Goal: Task Accomplishment & Management: Manage account settings

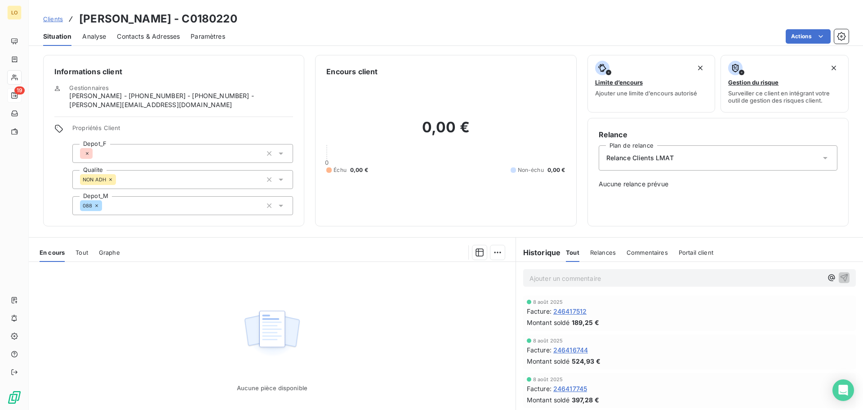
scroll to position [106, 0]
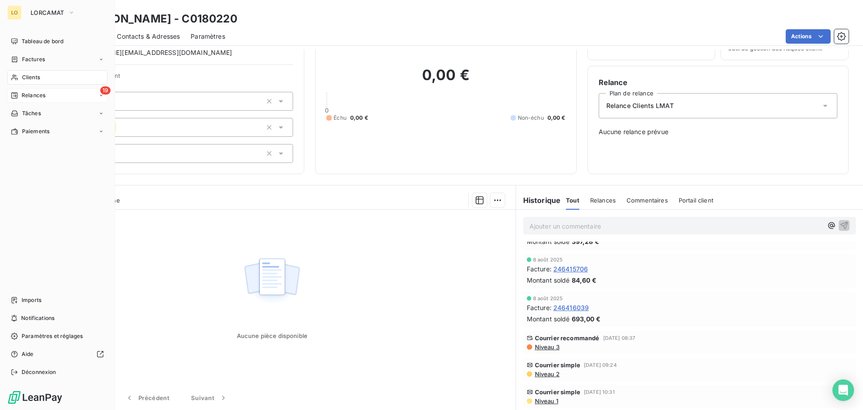
click at [35, 94] on span "Relances" at bounding box center [34, 95] width 24 height 8
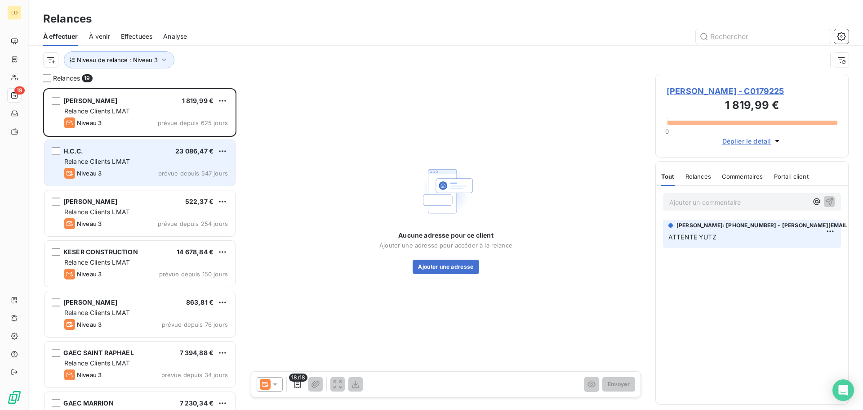
click at [147, 158] on div "Relance Clients LMAT" at bounding box center [146, 161] width 164 height 9
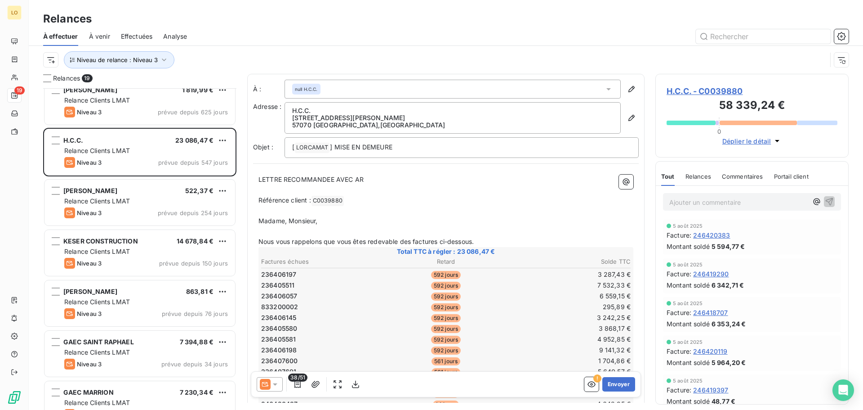
scroll to position [0, 0]
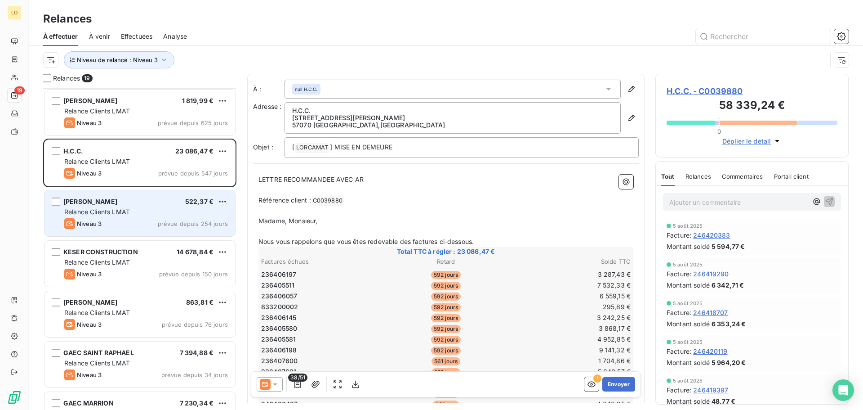
click at [122, 209] on span "Relance Clients LMAT" at bounding box center [97, 212] width 66 height 8
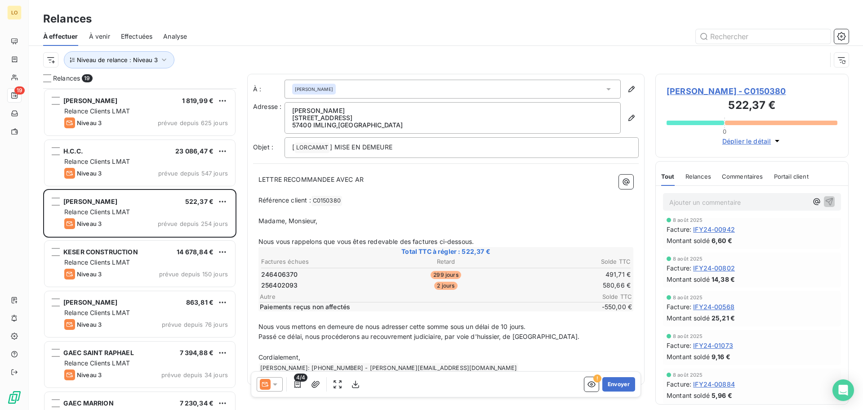
scroll to position [7, 0]
click at [707, 206] on p "Ajouter un commentaire ﻿" at bounding box center [739, 202] width 139 height 11
click at [781, 202] on span "paye en cb a distance solder fin ocotbre" at bounding box center [731, 201] width 122 height 8
click at [827, 199] on icon "button" at bounding box center [829, 201] width 9 height 9
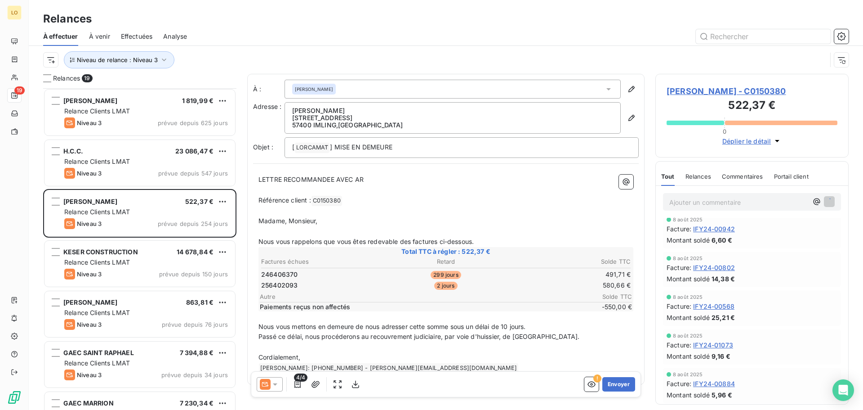
scroll to position [7, 0]
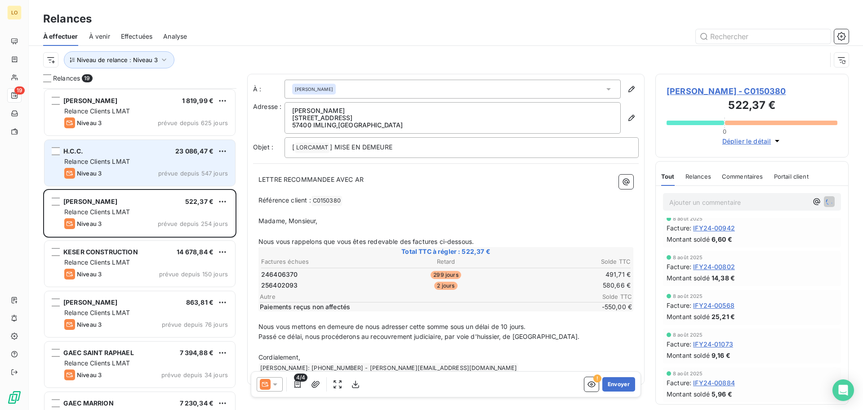
click at [116, 168] on div "Niveau 3 prévue depuis 547 jours" at bounding box center [146, 173] width 164 height 11
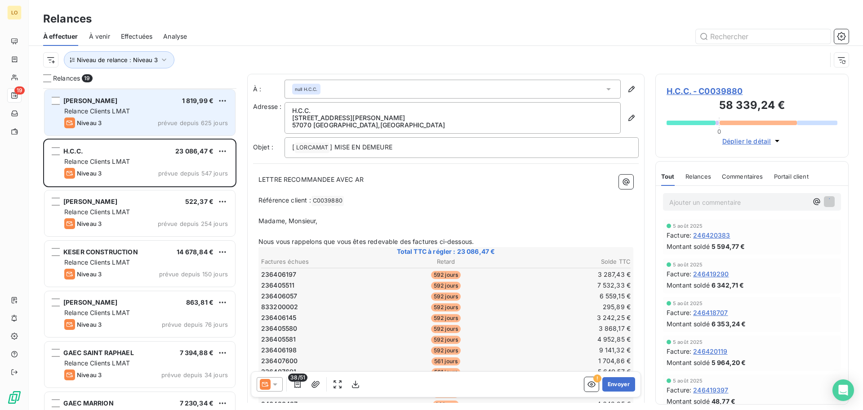
click at [160, 116] on div "[PERSON_NAME] 1 819,99 € Relance Clients LMAT Niveau 3 prévue depuis 625 jours" at bounding box center [140, 112] width 191 height 46
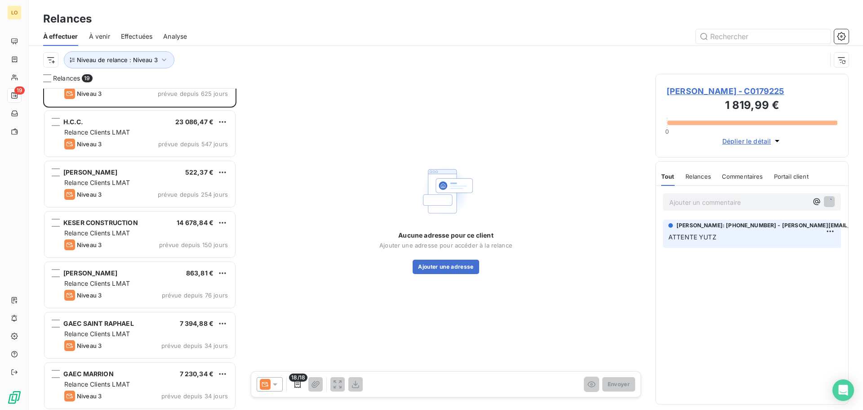
scroll to position [45, 0]
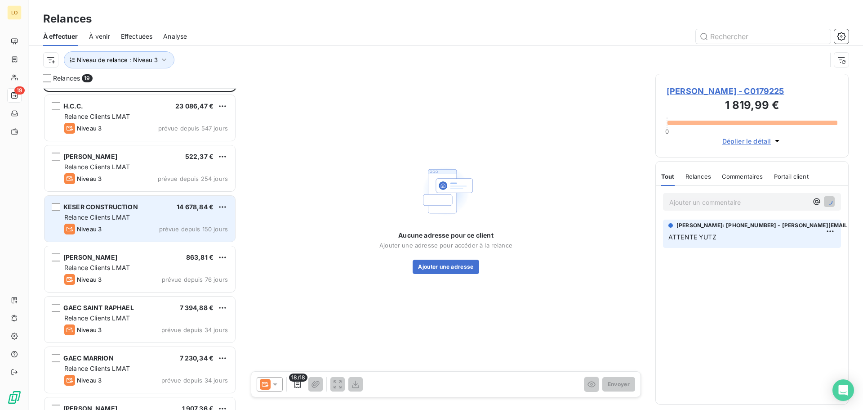
click at [140, 216] on div "Relance Clients LMAT" at bounding box center [146, 217] width 164 height 9
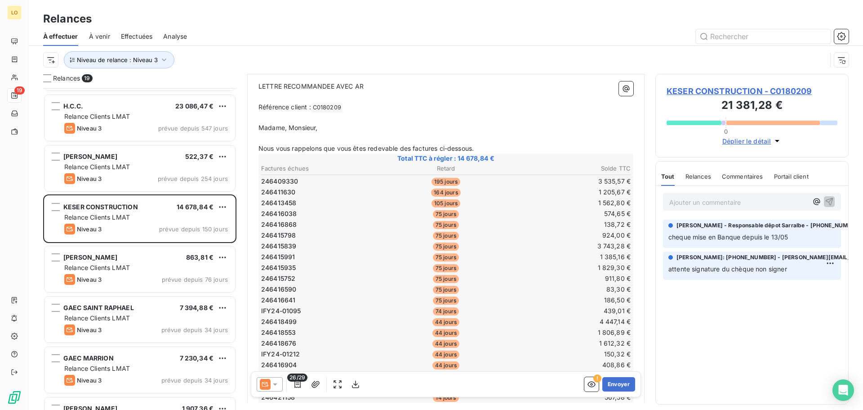
scroll to position [135, 0]
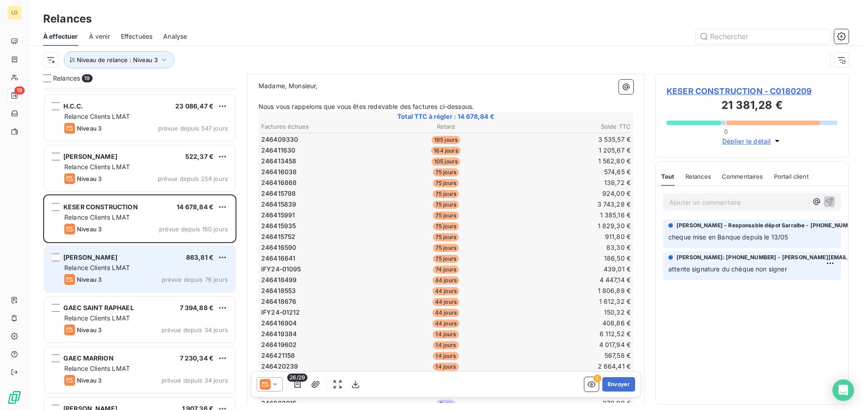
click at [156, 270] on div "Relance Clients LMAT" at bounding box center [146, 267] width 164 height 9
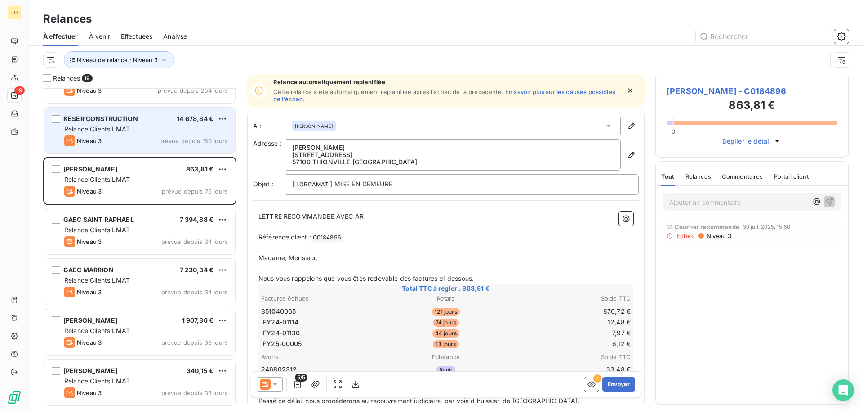
scroll to position [135, 0]
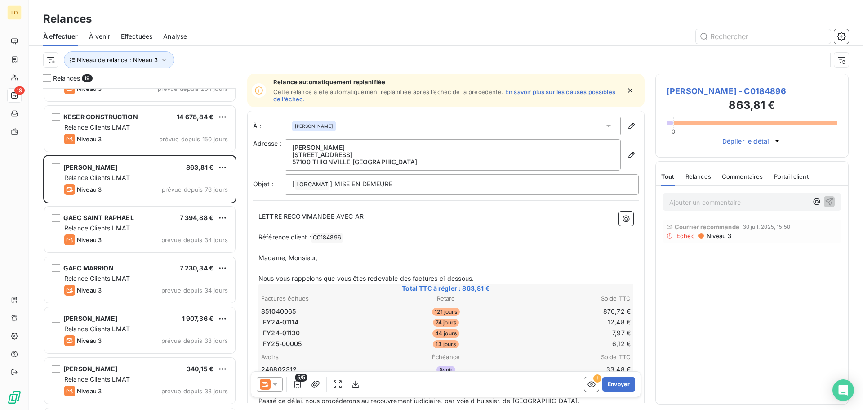
click at [703, 201] on p "Ajouter un commentaire ﻿" at bounding box center [739, 202] width 139 height 11
click at [147, 204] on div "[PERSON_NAME] 863,81 € Relance Clients LMAT Niveau 3 prévue depuis 76 jours" at bounding box center [139, 180] width 193 height 50
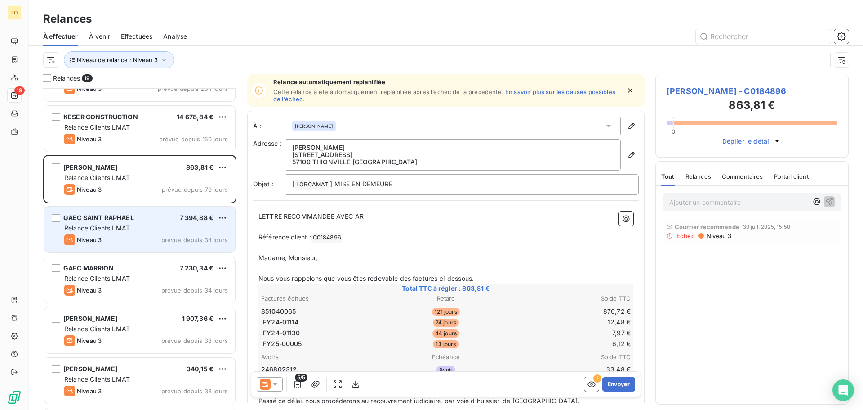
click at [141, 227] on div "Relance Clients LMAT" at bounding box center [146, 228] width 164 height 9
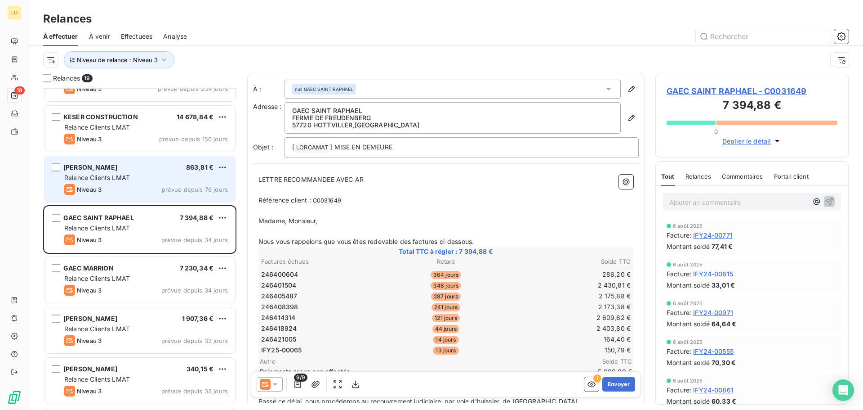
click at [159, 179] on div "Relance Clients LMAT" at bounding box center [146, 177] width 164 height 9
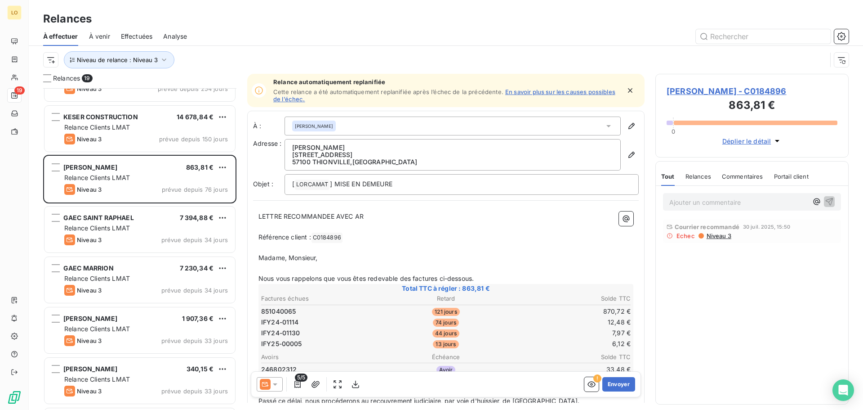
click at [626, 87] on icon "button" at bounding box center [630, 90] width 9 height 9
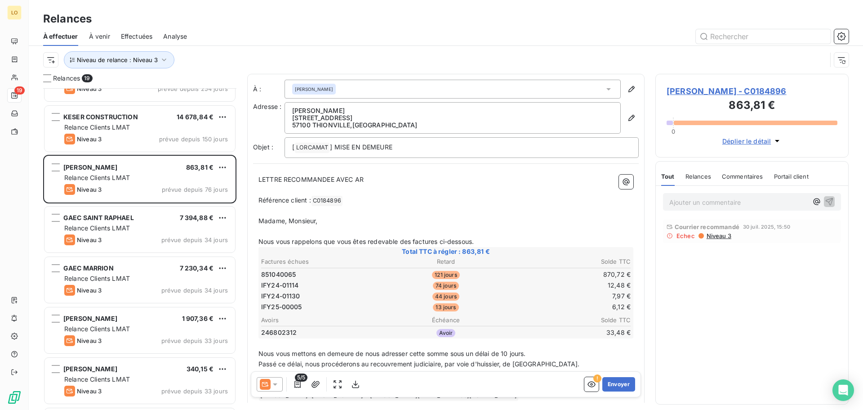
click at [684, 236] on span "Echec" at bounding box center [686, 235] width 18 height 7
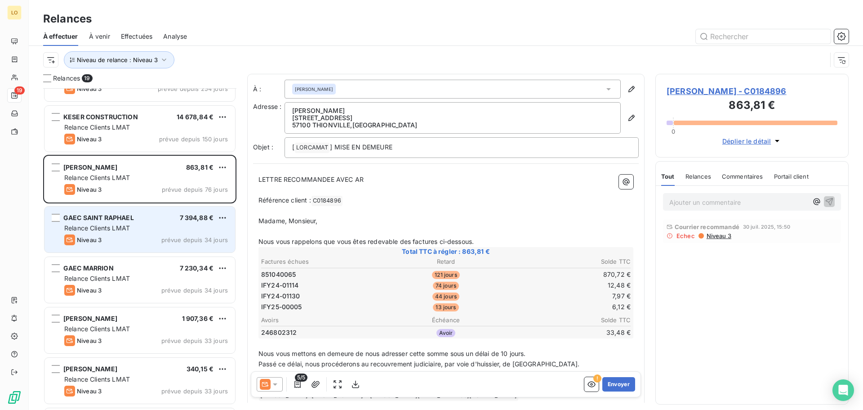
click at [98, 226] on span "Relance Clients LMAT" at bounding box center [97, 228] width 66 height 8
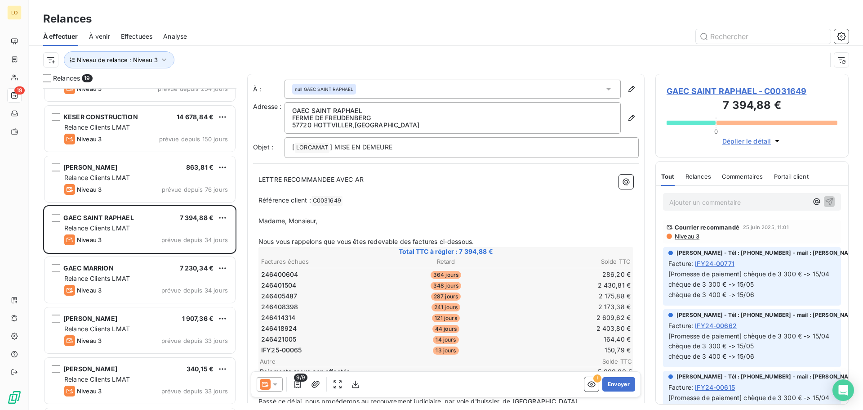
scroll to position [405, 0]
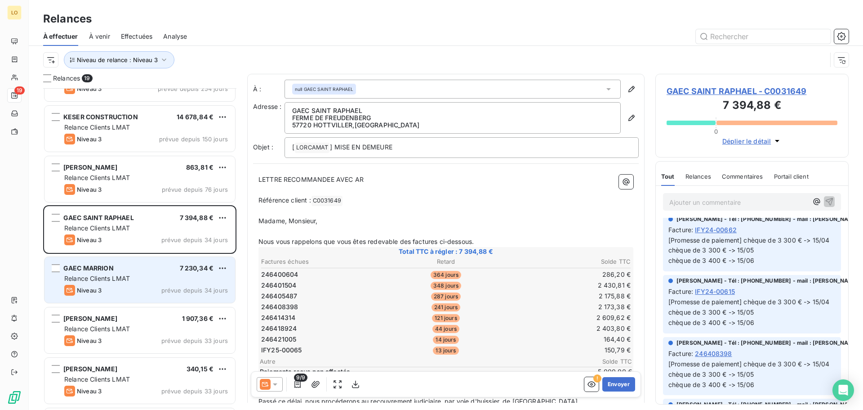
click at [107, 268] on span "GAEC MARRION" at bounding box center [88, 268] width 50 height 8
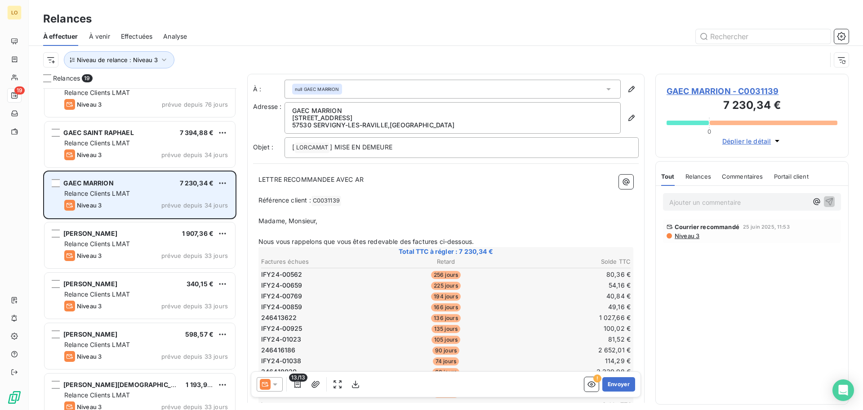
scroll to position [225, 0]
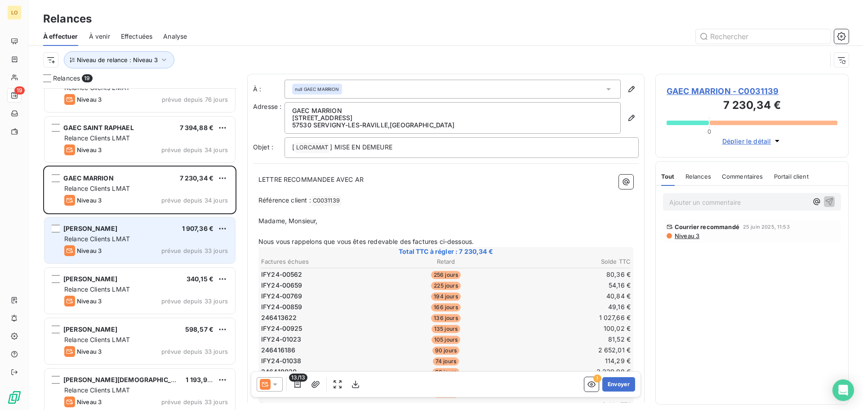
click at [121, 241] on span "Relance Clients LMAT" at bounding box center [97, 239] width 66 height 8
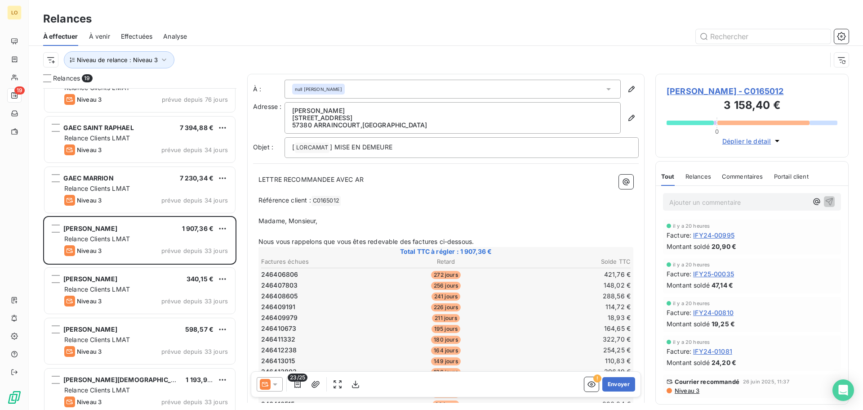
click at [688, 203] on p "Ajouter un commentaire ﻿" at bounding box center [739, 202] width 139 height 11
click at [832, 203] on icon "button" at bounding box center [829, 201] width 9 height 9
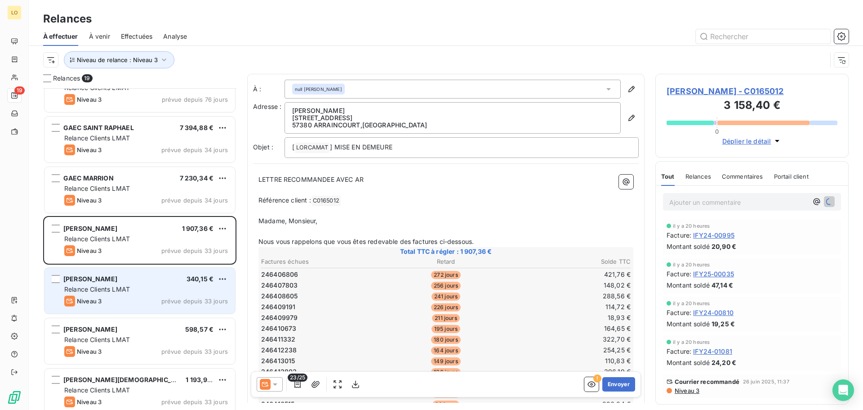
click at [135, 286] on div "Relance Clients LMAT" at bounding box center [146, 289] width 164 height 9
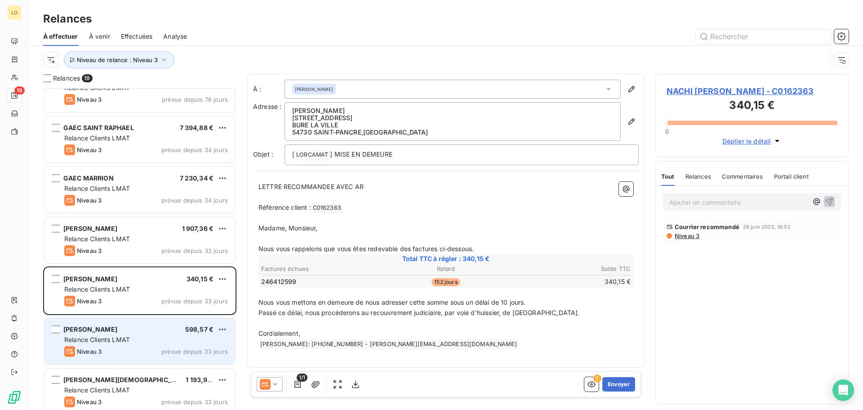
click at [121, 335] on div "[PERSON_NAME] 598,57 € Relance Clients LMAT Niveau 3 prévue depuis 33 jours" at bounding box center [140, 341] width 191 height 46
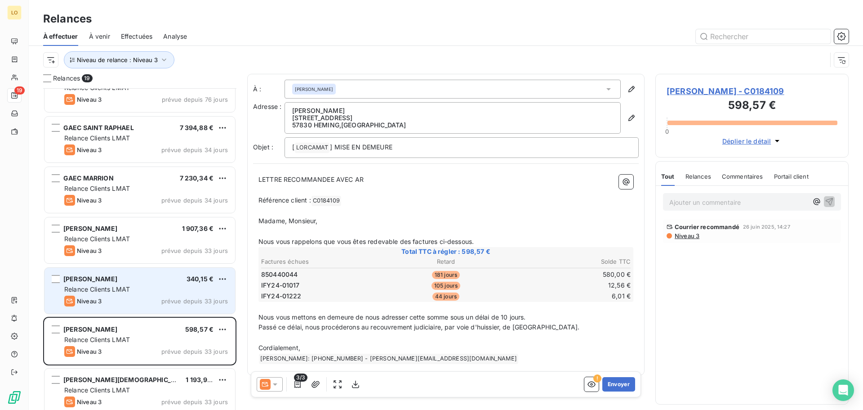
scroll to position [315, 0]
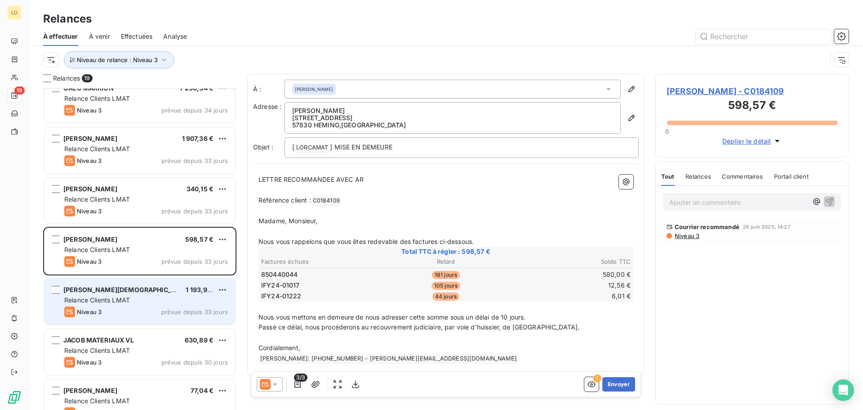
click at [133, 304] on div "[PERSON_NAME][DEMOGRAPHIC_DATA] 1 193,91 € Relance Clients LMAT Niveau 3 prévue…" at bounding box center [140, 301] width 191 height 46
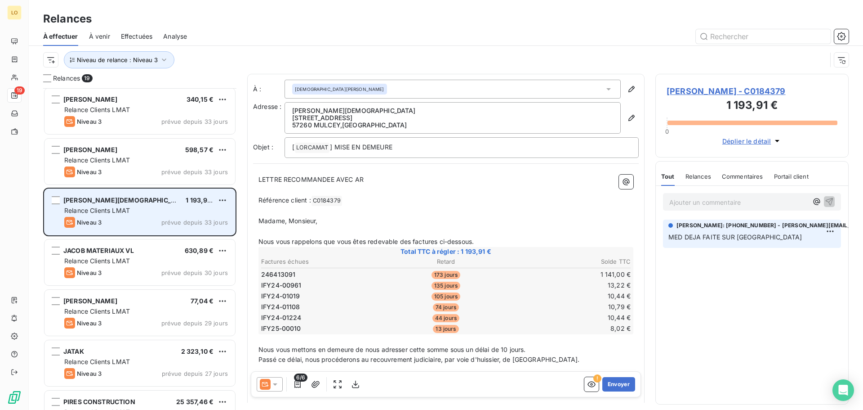
scroll to position [405, 0]
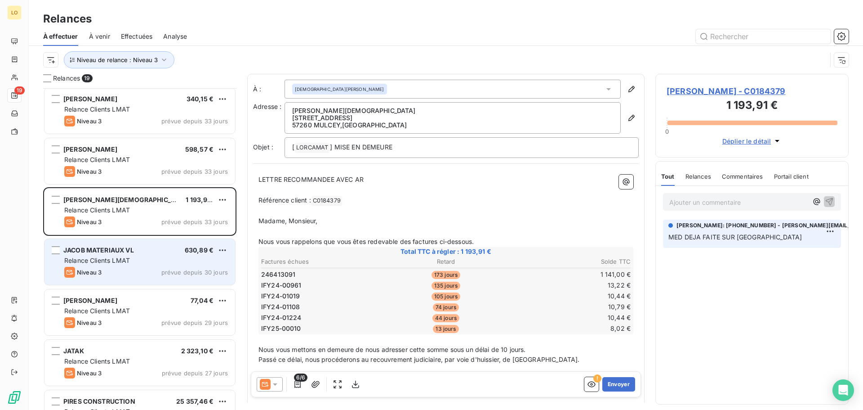
click at [148, 271] on div "Niveau 3 prévue depuis 30 jours" at bounding box center [146, 272] width 164 height 11
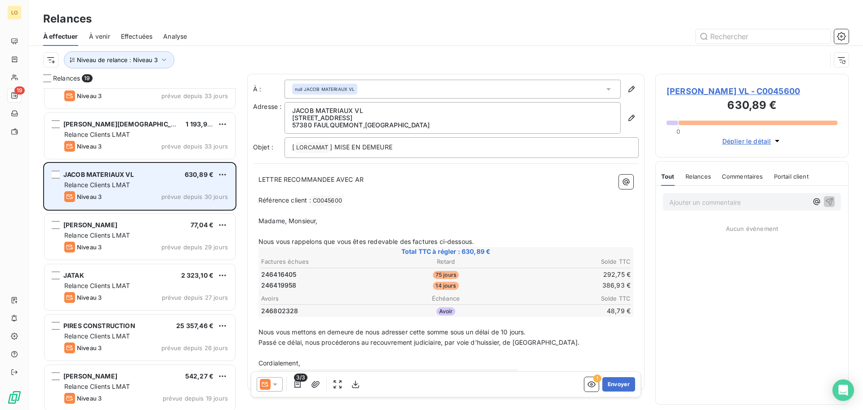
scroll to position [495, 0]
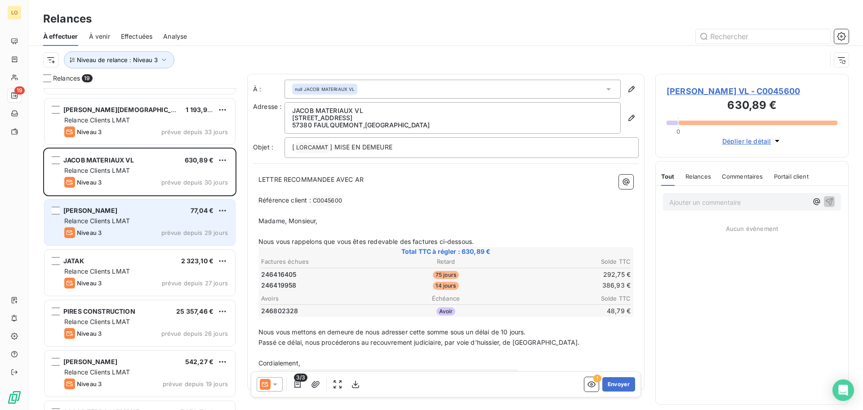
click at [128, 224] on span "Relance Clients LMAT" at bounding box center [97, 221] width 66 height 8
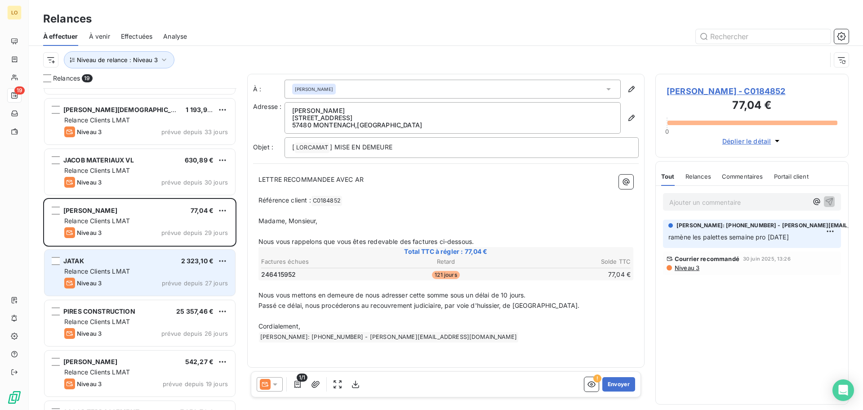
click at [155, 271] on div "Relance Clients LMAT" at bounding box center [146, 271] width 164 height 9
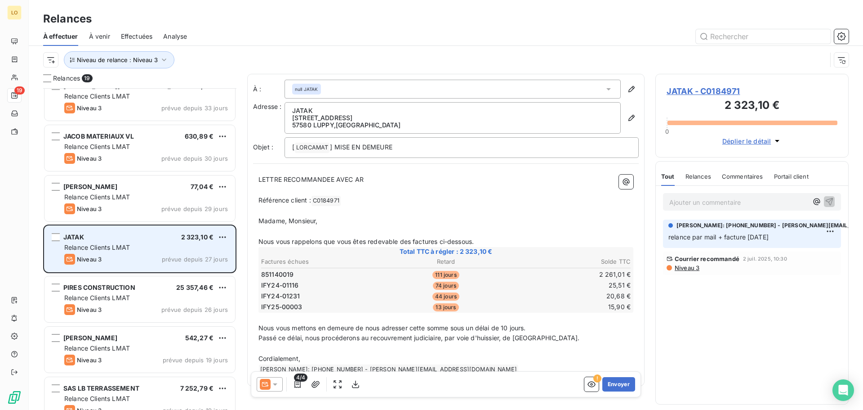
scroll to position [540, 0]
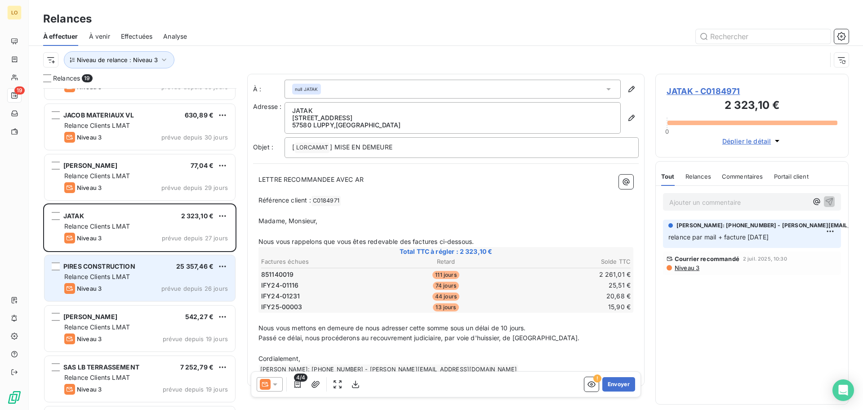
click at [154, 277] on div "Relance Clients LMAT" at bounding box center [146, 276] width 164 height 9
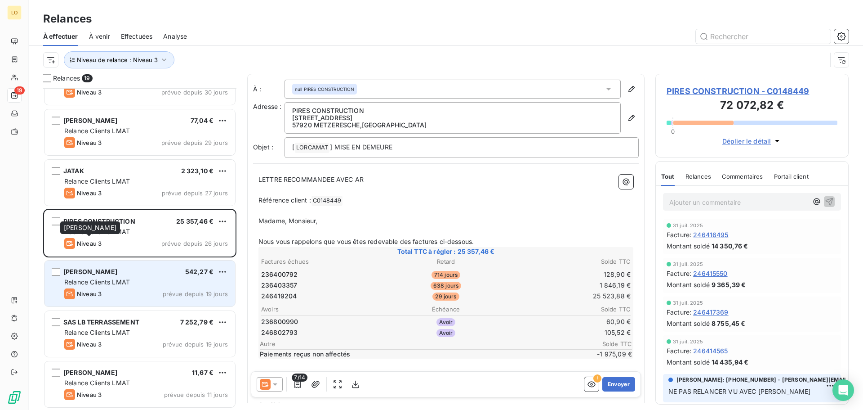
scroll to position [630, 0]
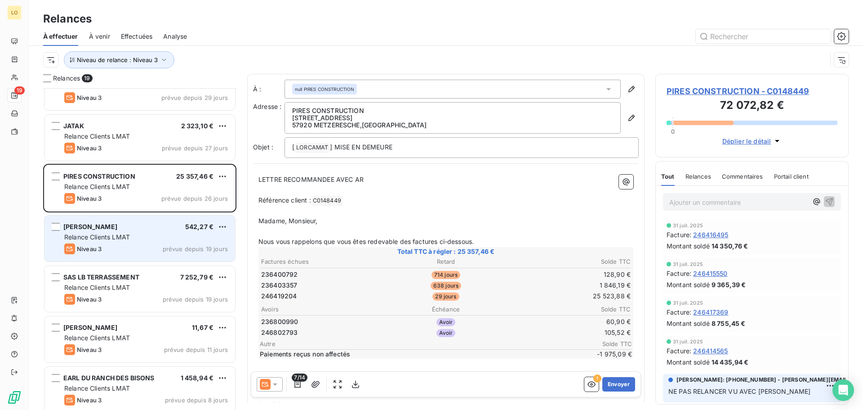
click at [108, 241] on div "Relance Clients LMAT" at bounding box center [146, 237] width 164 height 9
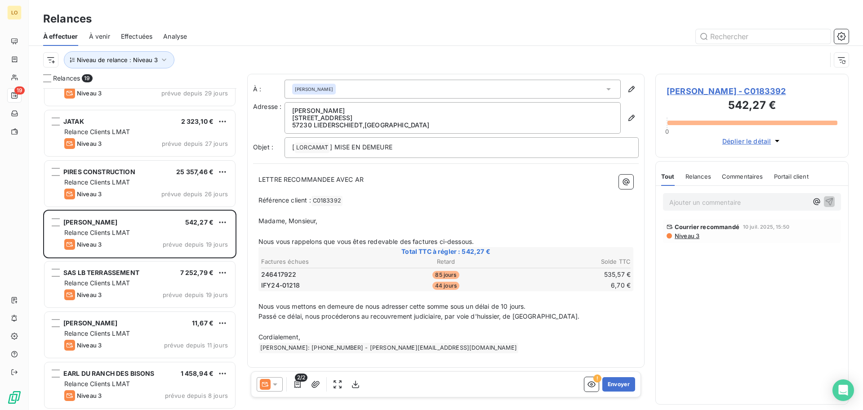
scroll to position [636, 0]
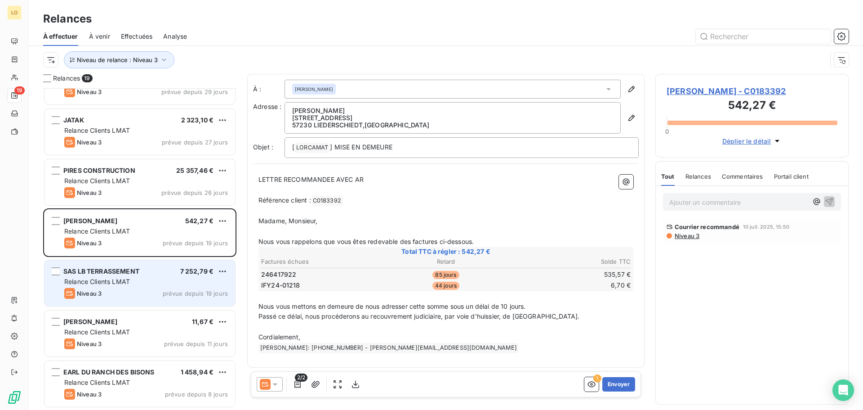
click at [108, 279] on span "Relance Clients LMAT" at bounding box center [97, 281] width 66 height 8
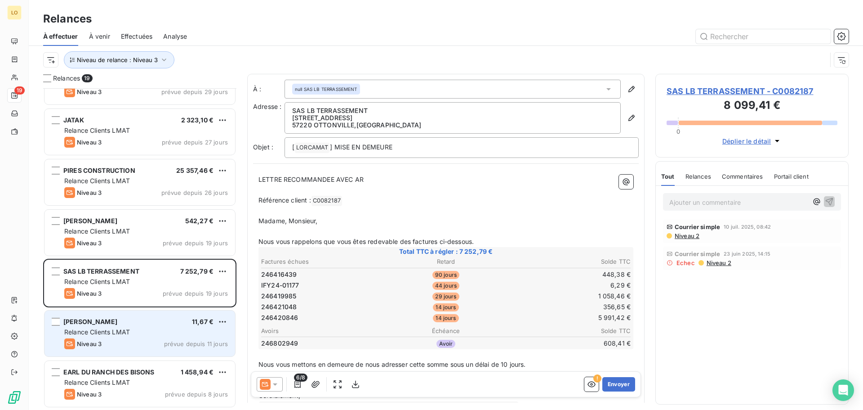
click at [102, 333] on span "Relance Clients LMAT" at bounding box center [97, 332] width 66 height 8
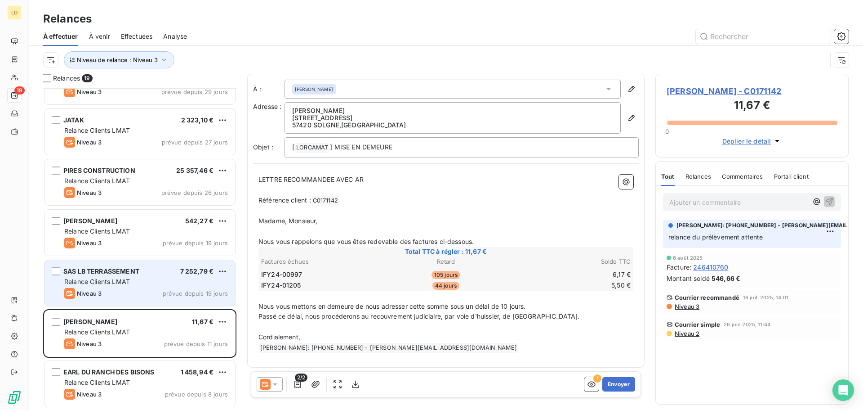
click at [107, 288] on div "Niveau 3 prévue depuis 19 jours" at bounding box center [146, 293] width 164 height 11
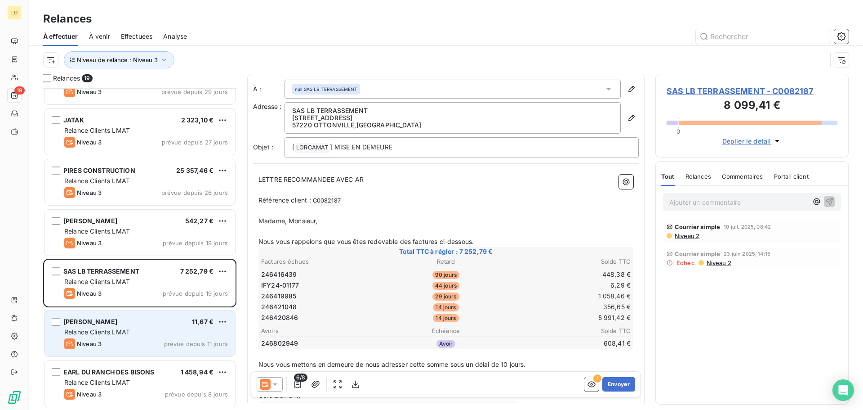
click at [131, 331] on div "Relance Clients LMAT" at bounding box center [146, 331] width 164 height 9
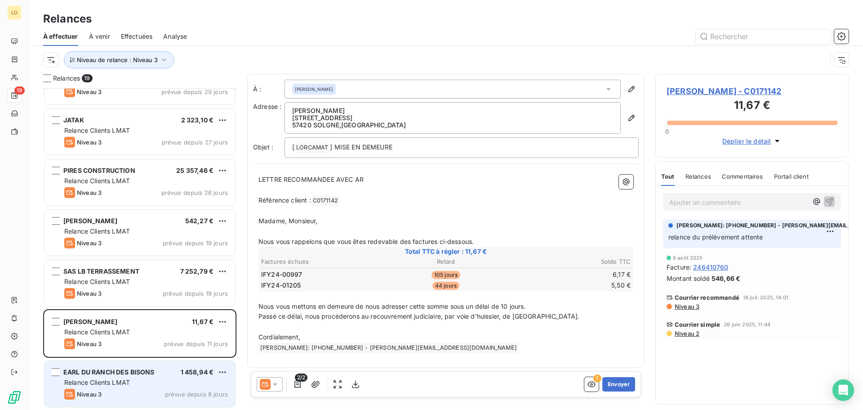
click at [146, 376] on div "EARL DU RANCH DES BISONS" at bounding box center [108, 371] width 91 height 9
